Goal: Information Seeking & Learning: Find specific page/section

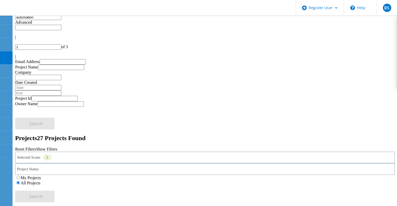
scroll to position [30, 0]
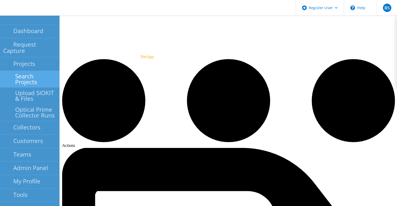
click at [9, 71] on link "Search Projects" at bounding box center [29, 79] width 59 height 17
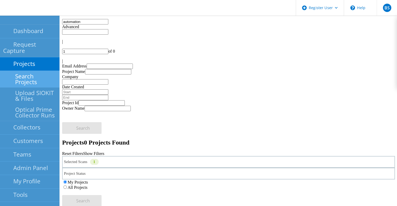
click at [138, 156] on div "Selected Scans 1" at bounding box center [228, 162] width 332 height 12
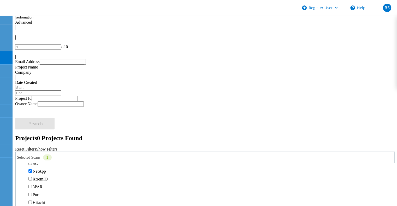
scroll to position [189, 0]
click at [46, 137] on label "NetApp" at bounding box center [39, 139] width 13 height 4
click at [32, 137] on input "NetApp" at bounding box center [29, 138] width 3 height 3
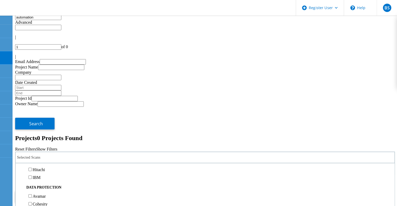
scroll to position [162, 0]
click at [60, 148] on label "Isilon/PowerScale" at bounding box center [48, 150] width 30 height 4
click at [32, 148] on input "Isilon/PowerScale" at bounding box center [29, 149] width 3 height 3
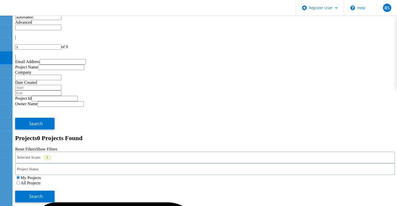
click at [40, 181] on label "All Projects" at bounding box center [31, 183] width 20 height 4
click at [20, 181] on input "All Projects" at bounding box center [17, 182] width 3 height 3
click at [54, 191] on button "Search" at bounding box center [34, 197] width 39 height 12
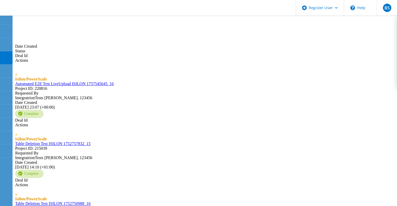
scroll to position [222, 0]
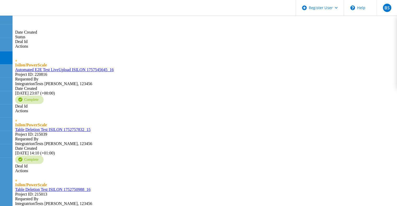
type input "2"
